Goal: Check status: Check status

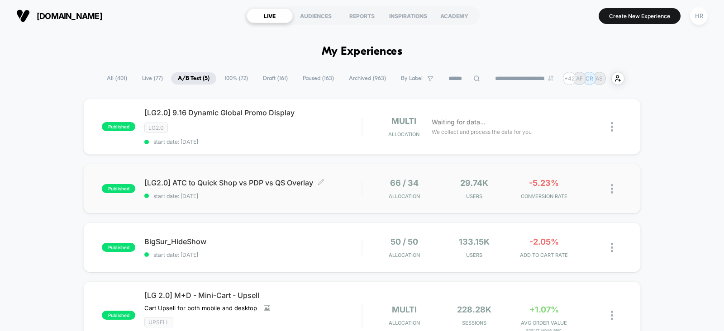
click at [353, 184] on span "[LG2.0] ATC to Quick Shop vs PDP vs QS Overlay Click to edit experience details" at bounding box center [252, 182] width 217 height 9
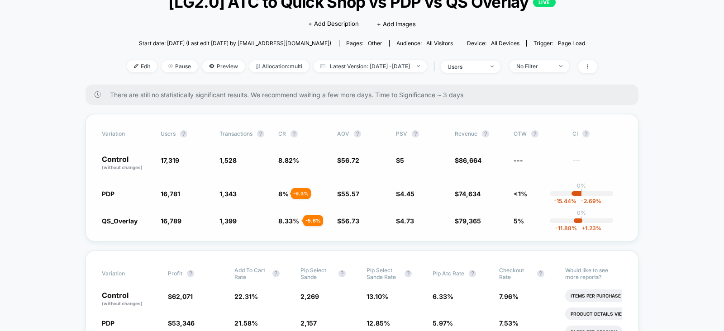
scroll to position [90, 0]
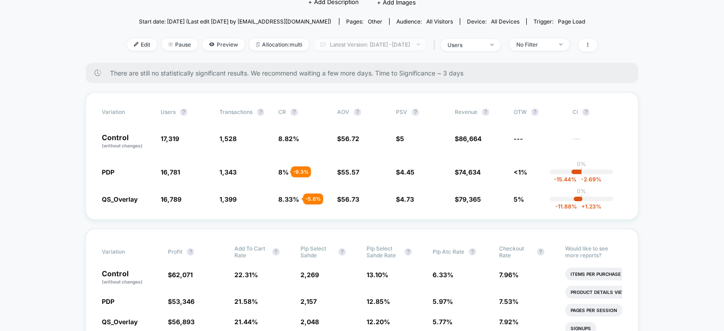
click at [392, 38] on span "Latest Version: [DATE] - [DATE]" at bounding box center [370, 44] width 113 height 12
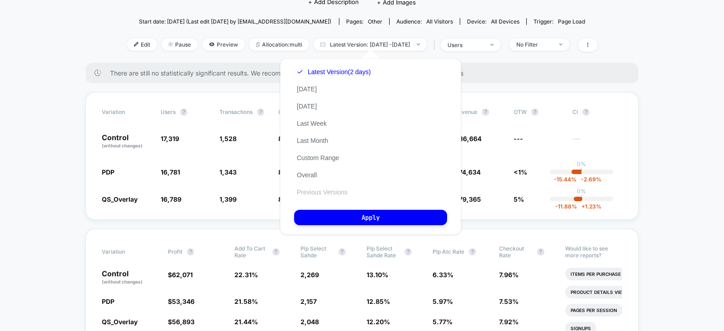
click at [305, 190] on button "Previous Versions" at bounding box center [322, 192] width 56 height 8
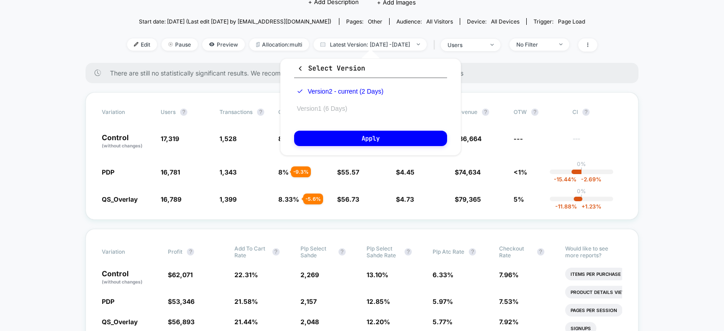
click at [334, 110] on button "Version 1 (6 Days)" at bounding box center [322, 109] width 56 height 8
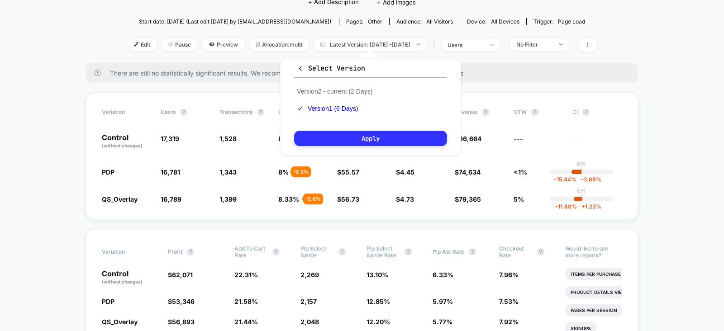
click at [348, 139] on button "Apply" at bounding box center [370, 138] width 153 height 15
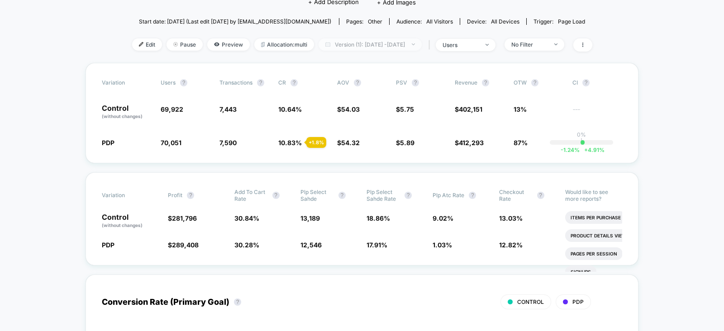
click at [400, 48] on span "Version (1): [DATE] - [DATE]" at bounding box center [370, 44] width 103 height 12
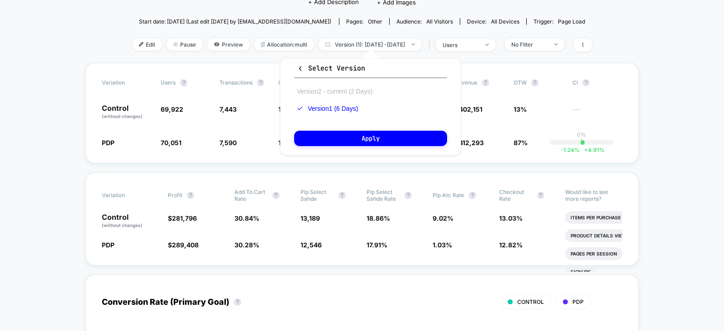
click at [337, 91] on button "Version 2 - current (2 Days)" at bounding box center [334, 91] width 81 height 8
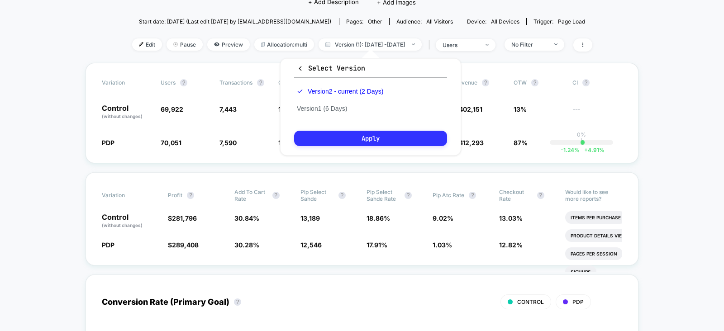
click at [337, 141] on button "Apply" at bounding box center [370, 138] width 153 height 15
